Goal: Information Seeking & Learning: Check status

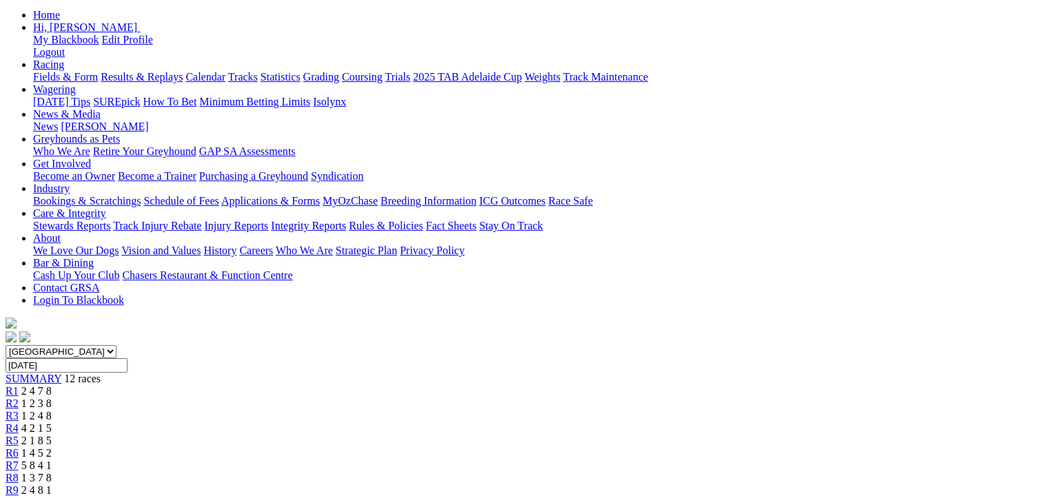
scroll to position [138, 0]
